Goal: Information Seeking & Learning: Check status

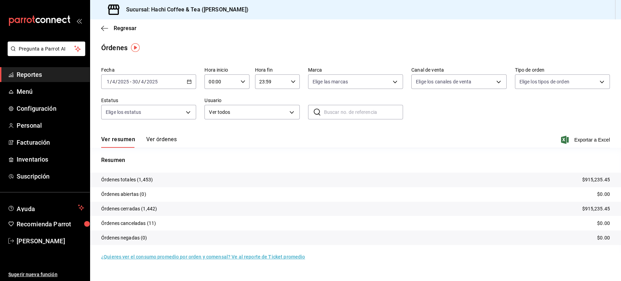
click at [48, 75] on span "Reportes" at bounding box center [51, 74] width 68 height 9
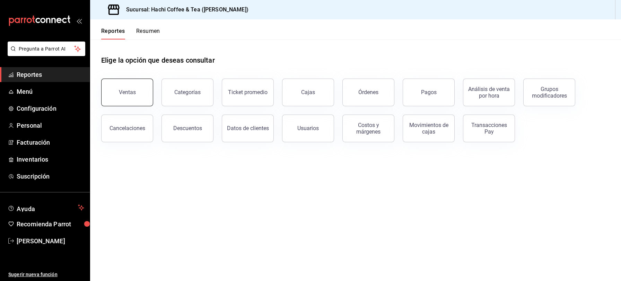
click at [136, 97] on button "Ventas" at bounding box center [127, 93] width 52 height 28
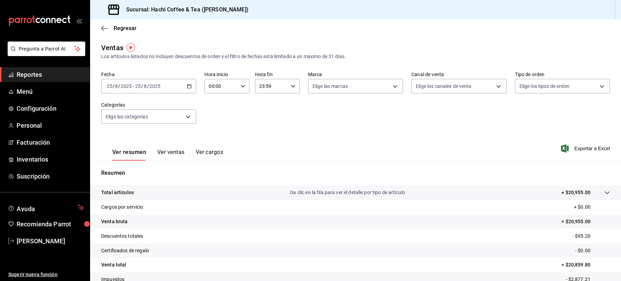
click at [66, 77] on span "Reportes" at bounding box center [51, 74] width 68 height 9
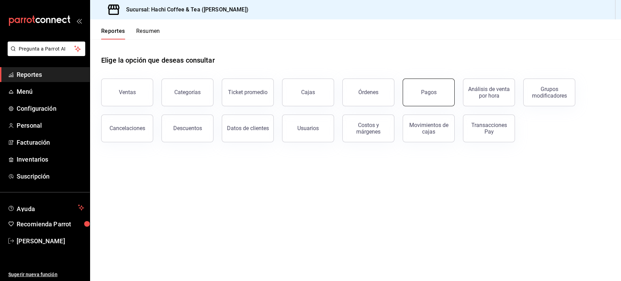
click at [421, 94] on button "Pagos" at bounding box center [429, 93] width 52 height 28
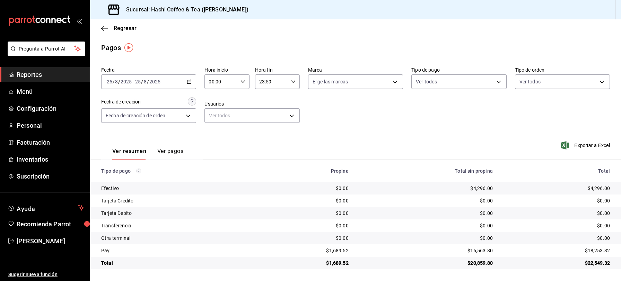
click at [62, 78] on span "Reportes" at bounding box center [51, 74] width 68 height 9
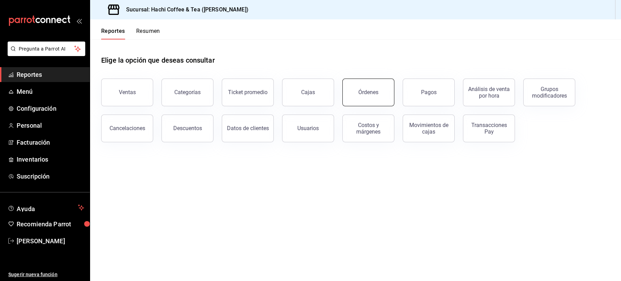
click at [364, 100] on button "Órdenes" at bounding box center [368, 93] width 52 height 28
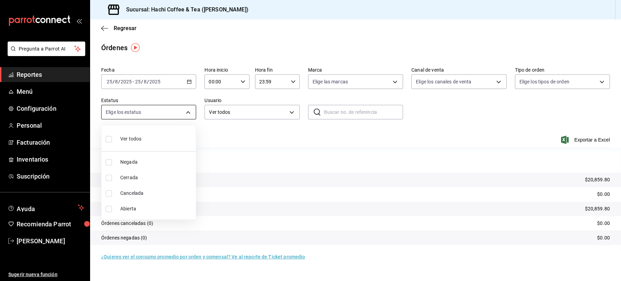
click at [188, 110] on body "Pregunta a Parrot AI Reportes Menú Configuración Personal Facturación Inventari…" at bounding box center [310, 140] width 621 height 281
click at [109, 193] on input "checkbox" at bounding box center [109, 194] width 6 height 6
checkbox input "true"
type input "CANCELED"
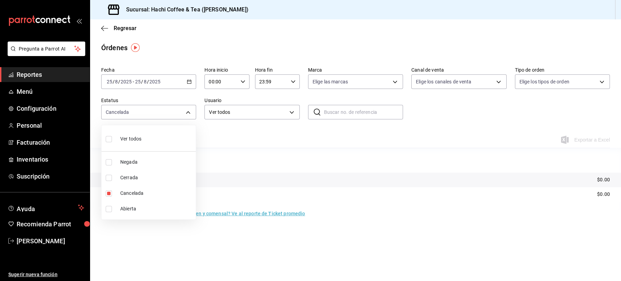
click at [188, 111] on div at bounding box center [310, 140] width 621 height 281
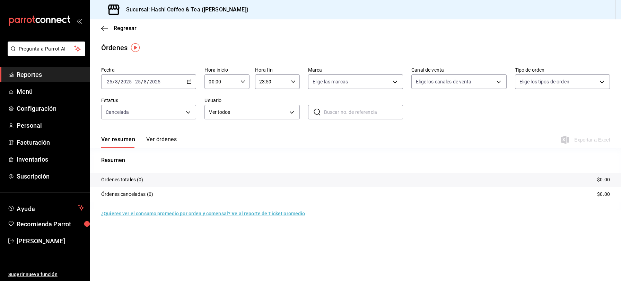
click at [34, 76] on span "Reportes" at bounding box center [51, 74] width 68 height 9
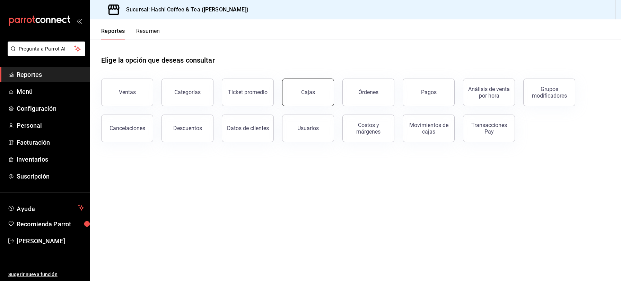
click at [309, 94] on div "Cajas" at bounding box center [308, 92] width 14 height 7
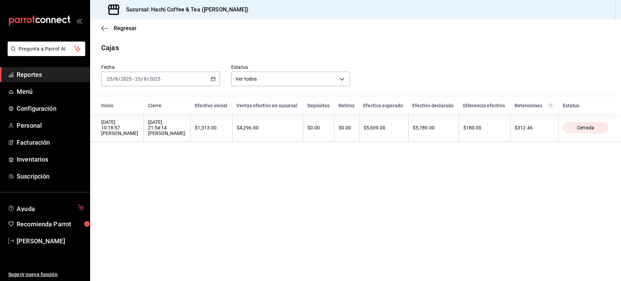
click at [54, 77] on span "Reportes" at bounding box center [51, 74] width 68 height 9
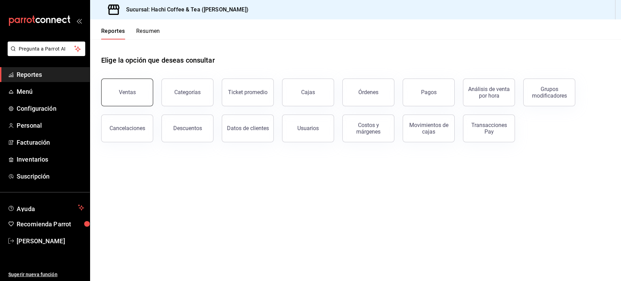
click at [126, 96] on button "Ventas" at bounding box center [127, 93] width 52 height 28
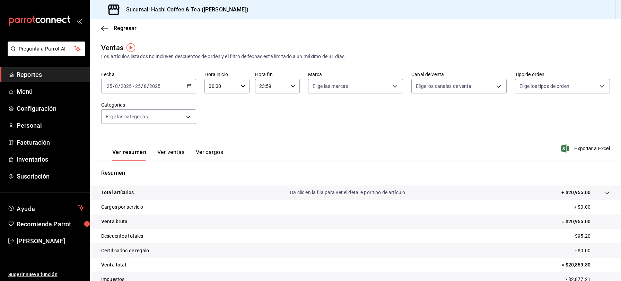
click at [42, 73] on span "Reportes" at bounding box center [51, 74] width 68 height 9
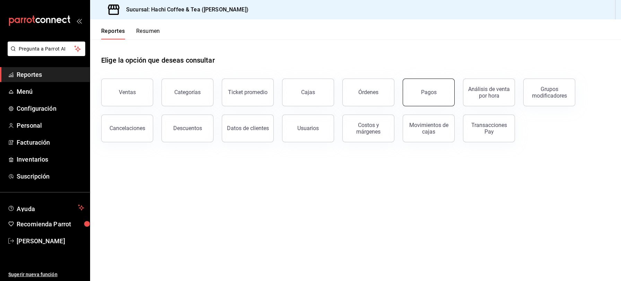
click at [414, 95] on button "Pagos" at bounding box center [429, 93] width 52 height 28
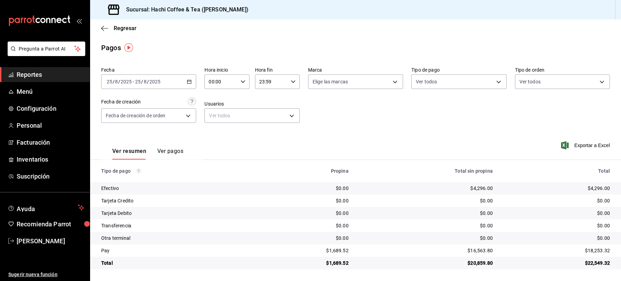
click at [50, 75] on span "Reportes" at bounding box center [51, 74] width 68 height 9
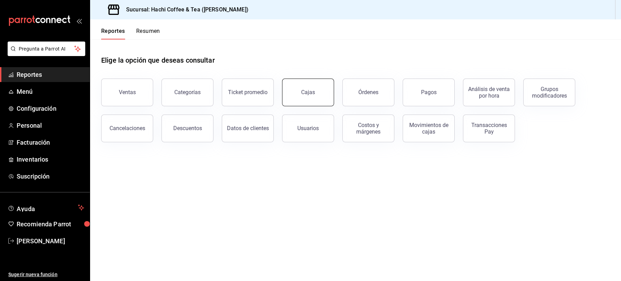
click at [305, 94] on div "Cajas" at bounding box center [308, 92] width 14 height 7
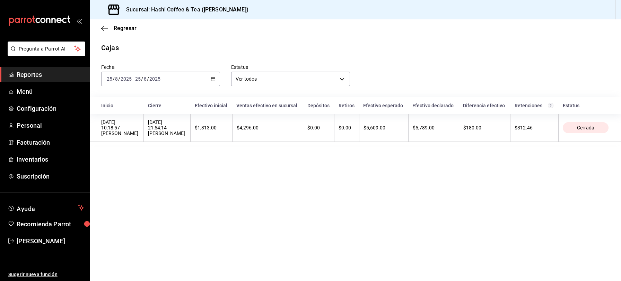
click at [28, 76] on span "Reportes" at bounding box center [51, 74] width 68 height 9
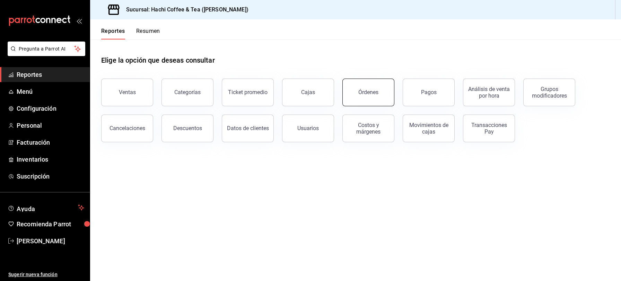
click at [361, 96] on button "Órdenes" at bounding box center [368, 93] width 52 height 28
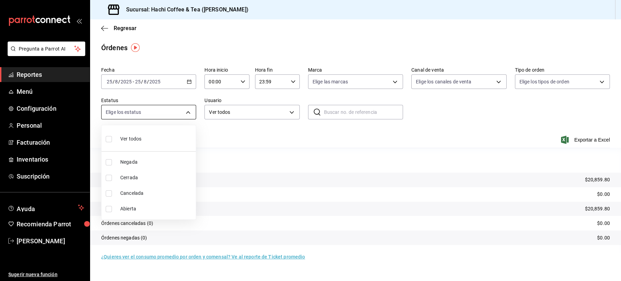
click at [188, 114] on body "Pregunta a Parrot AI Reportes Menú Configuración Personal Facturación Inventari…" at bounding box center [310, 140] width 621 height 281
click at [126, 190] on span "Cancelada" at bounding box center [156, 193] width 73 height 7
type input "CANCELED"
checkbox input "true"
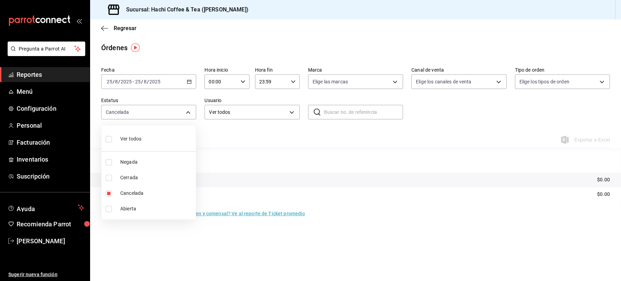
click at [532, 42] on div at bounding box center [310, 140] width 621 height 281
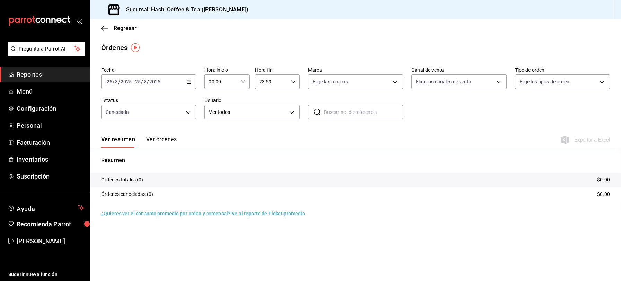
click at [531, 35] on div "Regresar" at bounding box center [355, 28] width 531 height 18
